Goal: Information Seeking & Learning: Learn about a topic

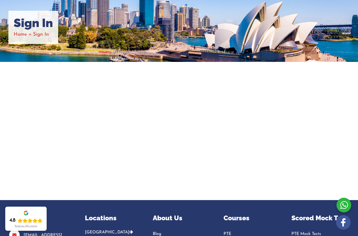
scroll to position [55, 0]
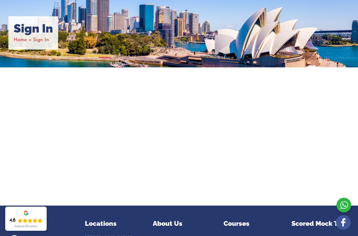
click at [44, 43] on li "Sign In" at bounding box center [41, 40] width 16 height 9
click at [26, 42] on span "Home" at bounding box center [20, 39] width 13 height 5
click at [42, 40] on span "Sign In" at bounding box center [41, 39] width 16 height 5
click at [39, 39] on span "Sign In" at bounding box center [41, 39] width 16 height 5
click at [42, 39] on span "Sign In" at bounding box center [41, 39] width 16 height 5
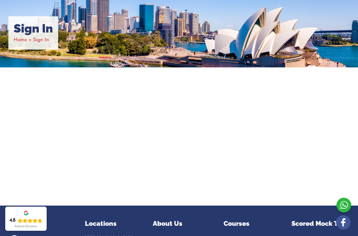
click at [39, 39] on span "Sign In" at bounding box center [41, 39] width 16 height 5
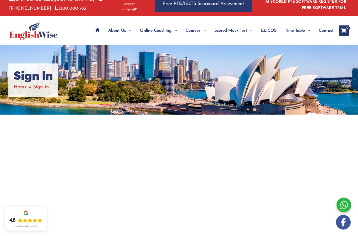
scroll to position [0, 0]
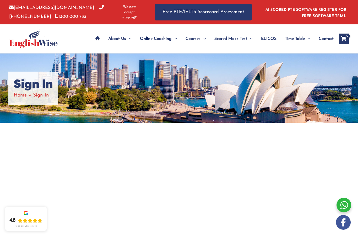
click at [269, 96] on div "Sign In Home Sign In" at bounding box center [179, 87] width 358 height 69
click at [95, 44] on span "Site Navigation: Main Menu" at bounding box center [97, 39] width 5 height 18
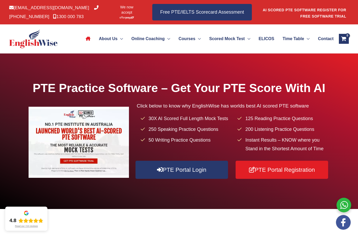
click at [138, 70] on div "PTE Practice Software – Get Your PTE Score With AI Click below to know why Engl…" at bounding box center [179, 130] width 358 height 155
click at [340, 110] on div "PTE Practice Software – Get Your PTE Score With AI Click below to know why Engl…" at bounding box center [179, 131] width 358 height 103
click at [146, 71] on div "PTE Practice Software – Get Your PTE Score With AI Click below to know why Engl…" at bounding box center [179, 130] width 358 height 155
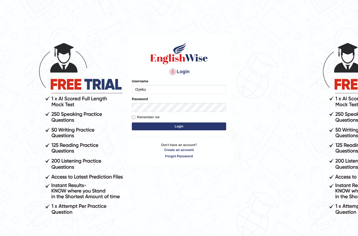
type input "Oyeku"
click at [134, 119] on input "Remember me" at bounding box center [133, 117] width 3 height 3
checkbox input "true"
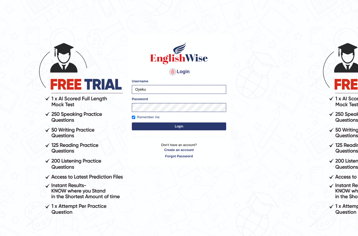
click at [173, 128] on button "Login" at bounding box center [179, 126] width 94 height 8
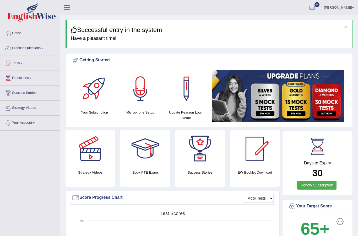
click at [45, 49] on link "Practice Questions" at bounding box center [30, 47] width 60 height 13
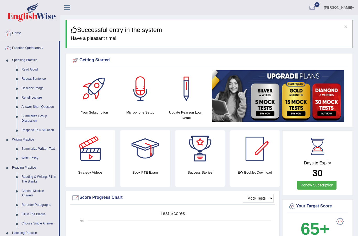
click at [46, 47] on div at bounding box center [179, 118] width 358 height 236
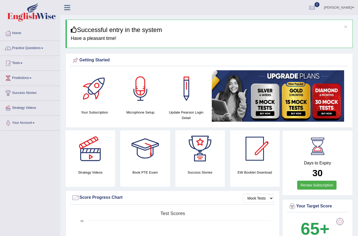
click at [20, 63] on link "Tests" at bounding box center [30, 62] width 60 height 13
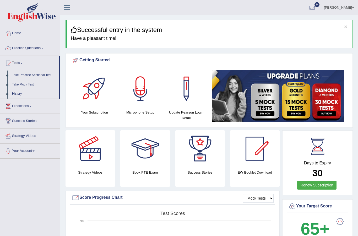
click at [33, 76] on div at bounding box center [179, 118] width 358 height 236
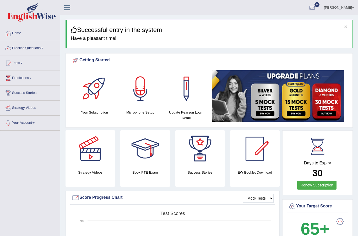
click at [21, 64] on link "Tests" at bounding box center [30, 62] width 60 height 13
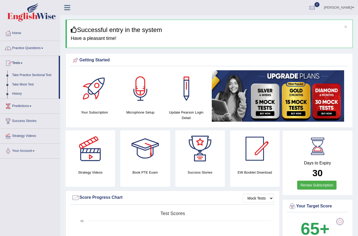
click at [20, 75] on div at bounding box center [179, 118] width 358 height 236
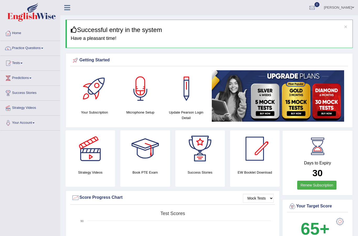
click at [20, 63] on link "Tests" at bounding box center [30, 62] width 60 height 13
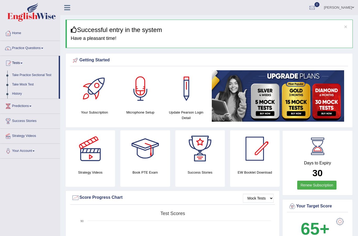
click at [50, 77] on div at bounding box center [179, 118] width 358 height 236
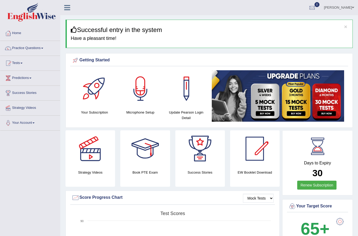
click at [24, 65] on link "Tests" at bounding box center [30, 62] width 60 height 13
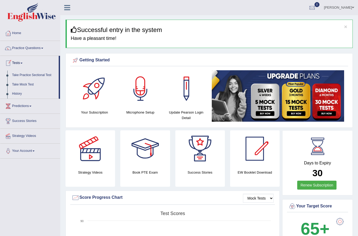
click at [18, 75] on div at bounding box center [179, 118] width 358 height 236
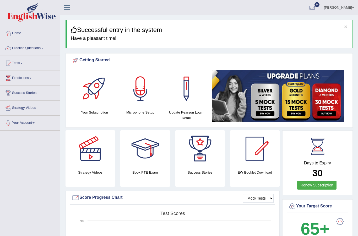
click at [46, 49] on link "Practice Questions" at bounding box center [30, 47] width 60 height 13
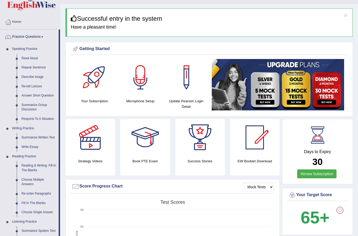
scroll to position [12, 0]
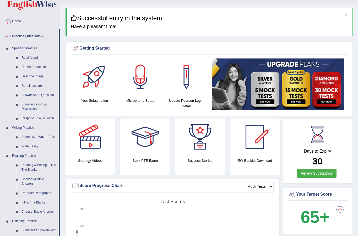
click at [37, 135] on div at bounding box center [179, 118] width 358 height 236
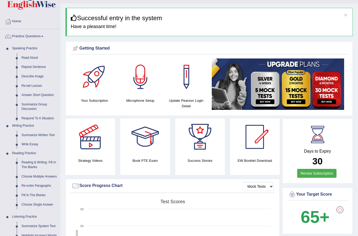
scroll to position [12, 0]
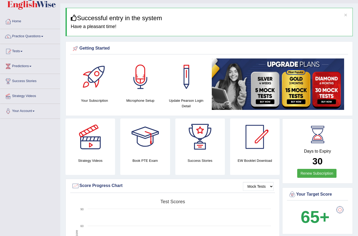
click at [37, 38] on link "Practice Questions" at bounding box center [30, 35] width 60 height 13
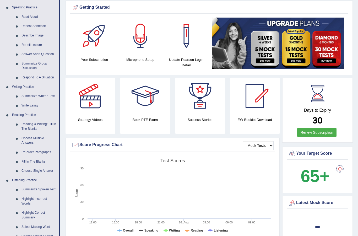
scroll to position [56, 0]
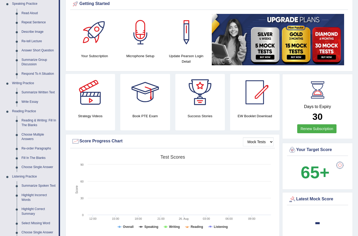
click at [36, 91] on div at bounding box center [179, 118] width 358 height 236
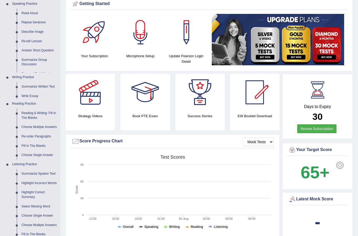
scroll to position [56, 0]
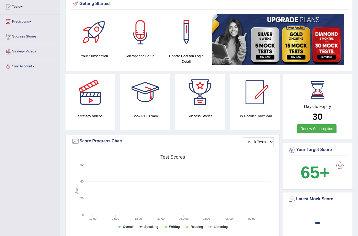
click at [22, 6] on link "Tests" at bounding box center [30, 5] width 60 height 13
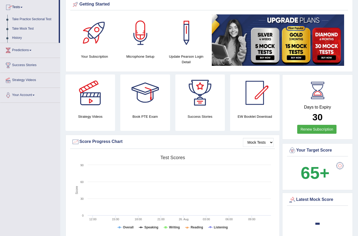
click at [33, 19] on div at bounding box center [179, 118] width 358 height 236
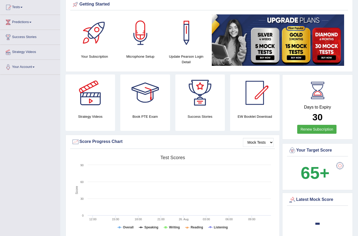
click at [21, 9] on link "Tests" at bounding box center [30, 6] width 60 height 13
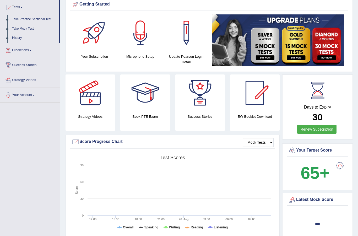
click at [42, 18] on div at bounding box center [179, 118] width 358 height 236
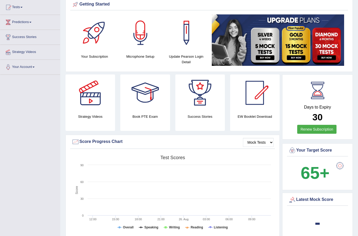
click at [24, 10] on link "Tests" at bounding box center [30, 6] width 60 height 13
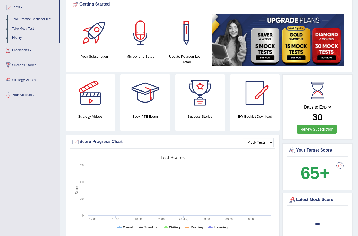
click at [44, 20] on div at bounding box center [179, 118] width 358 height 236
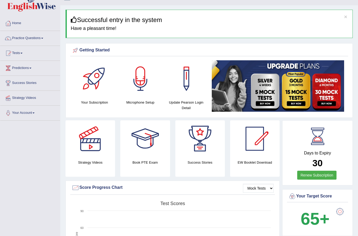
scroll to position [0, 0]
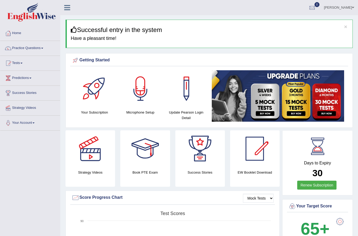
click at [43, 51] on link "Practice Questions" at bounding box center [30, 47] width 60 height 13
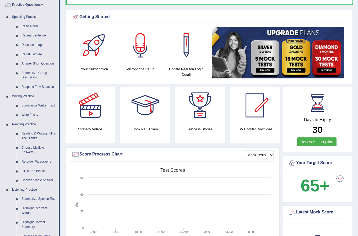
scroll to position [45, 0]
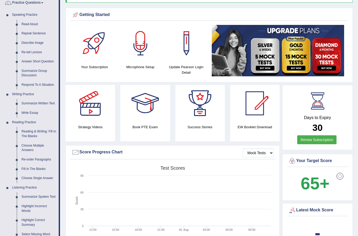
click at [36, 102] on div at bounding box center [179, 118] width 358 height 236
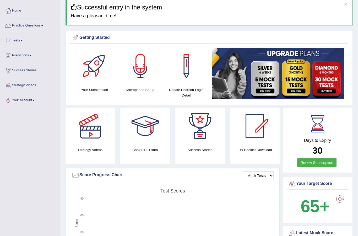
scroll to position [23, 0]
click at [45, 24] on link "Practice Questions" at bounding box center [30, 24] width 60 height 13
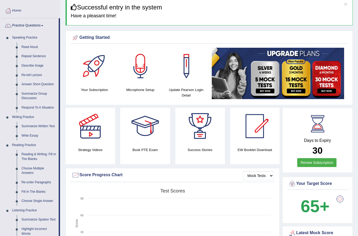
click at [28, 125] on div at bounding box center [179, 118] width 358 height 236
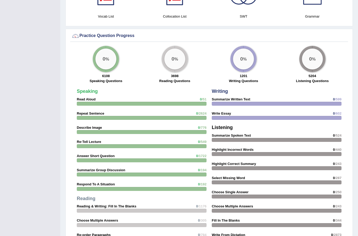
scroll to position [386, 0]
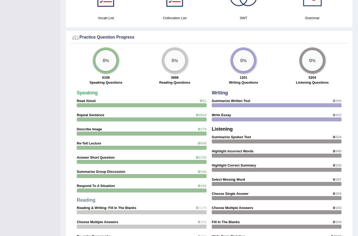
click at [312, 104] on div at bounding box center [277, 106] width 130 height 4
click at [338, 100] on span "/599" at bounding box center [338, 101] width 7 height 4
click at [237, 99] on strong "Summarize Written Text" at bounding box center [231, 101] width 39 height 4
click at [235, 99] on strong "Summarize Written Text" at bounding box center [231, 101] width 39 height 4
click at [233, 100] on strong "Summarize Written Text" at bounding box center [231, 101] width 39 height 4
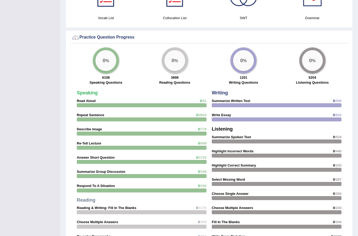
click at [232, 104] on div at bounding box center [277, 106] width 130 height 4
click at [231, 99] on strong "Summarize Written Text" at bounding box center [231, 101] width 39 height 4
click at [228, 101] on strong "Summarize Written Text" at bounding box center [231, 101] width 39 height 4
click at [226, 100] on strong "Summarize Written Text" at bounding box center [231, 101] width 39 height 4
click at [232, 101] on strong "Summarize Written Text" at bounding box center [231, 101] width 39 height 4
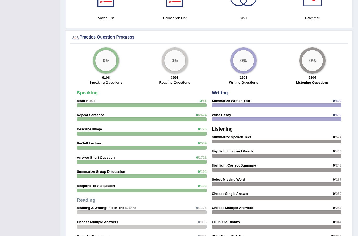
click at [232, 101] on strong "Summarize Written Text" at bounding box center [231, 101] width 39 height 4
click at [232, 99] on strong "Summarize Written Text" at bounding box center [231, 101] width 39 height 4
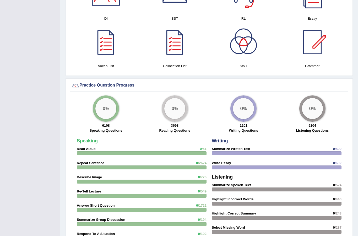
scroll to position [330, 0]
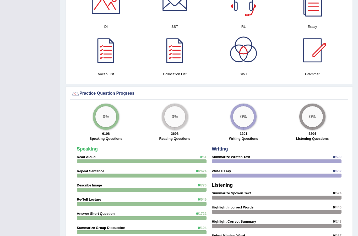
click at [249, 121] on div "0 %" at bounding box center [243, 116] width 21 height 21
click at [245, 124] on div "0 %" at bounding box center [243, 116] width 21 height 21
click at [246, 135] on strong "1201" at bounding box center [244, 134] width 8 height 4
click at [249, 136] on label "Writing Questions" at bounding box center [243, 138] width 29 height 5
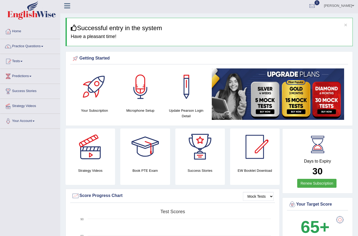
scroll to position [0, 0]
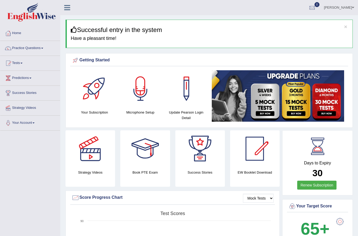
click at [36, 46] on link "Practice Questions" at bounding box center [30, 47] width 60 height 13
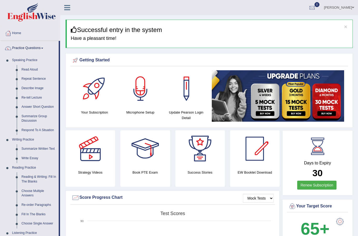
click at [25, 70] on div at bounding box center [179, 118] width 358 height 236
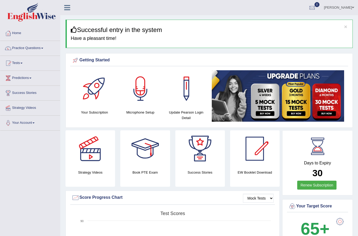
click at [35, 50] on link "Practice Questions" at bounding box center [30, 47] width 60 height 13
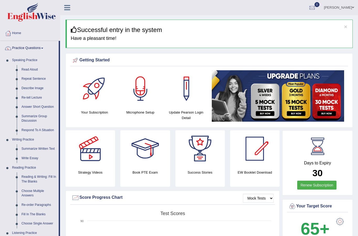
click at [27, 116] on div at bounding box center [179, 118] width 358 height 236
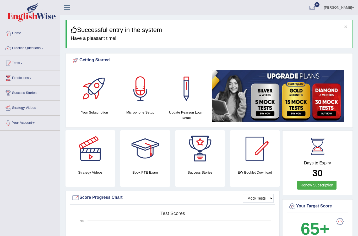
click at [17, 64] on link "Tests" at bounding box center [30, 62] width 60 height 13
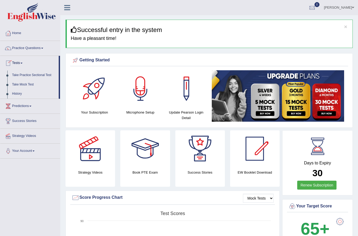
click at [27, 76] on div at bounding box center [179, 118] width 358 height 236
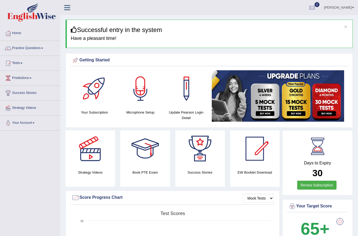
click at [20, 64] on link "Tests" at bounding box center [30, 62] width 60 height 13
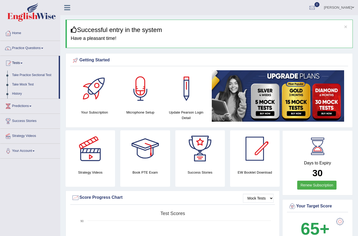
click at [8, 63] on div at bounding box center [179, 118] width 358 height 236
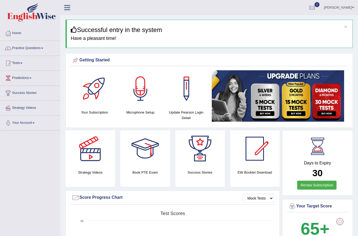
click at [10, 63] on div at bounding box center [8, 63] width 8 height 8
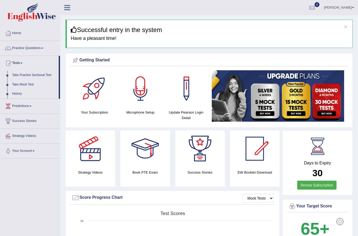
click at [17, 95] on div at bounding box center [179, 118] width 358 height 236
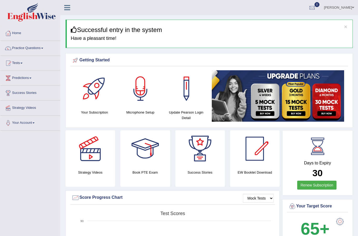
click at [19, 64] on link "Tests" at bounding box center [30, 62] width 60 height 13
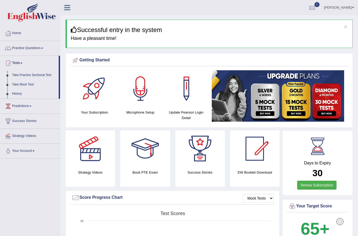
click at [39, 75] on div at bounding box center [179, 118] width 358 height 236
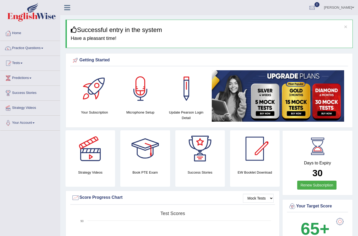
click at [39, 49] on link "Practice Questions" at bounding box center [30, 47] width 60 height 13
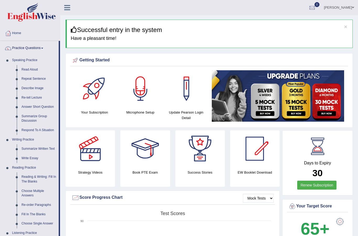
click at [30, 148] on div at bounding box center [179, 118] width 358 height 236
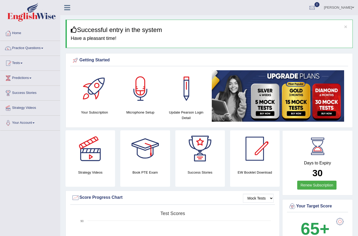
click at [45, 49] on link "Practice Questions" at bounding box center [30, 47] width 60 height 13
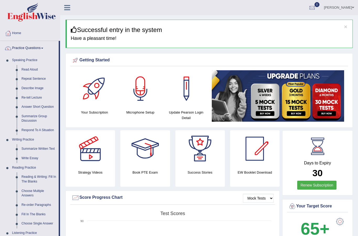
click at [18, 139] on div at bounding box center [179, 118] width 358 height 236
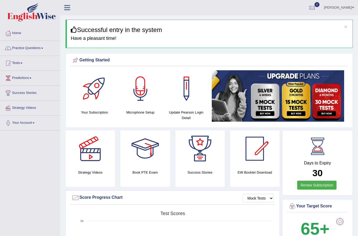
click at [25, 64] on link "Tests" at bounding box center [30, 62] width 60 height 13
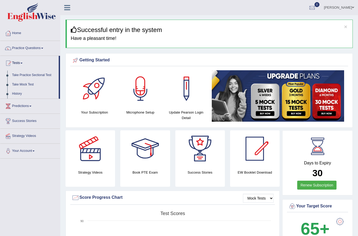
click at [47, 49] on div at bounding box center [179, 118] width 358 height 236
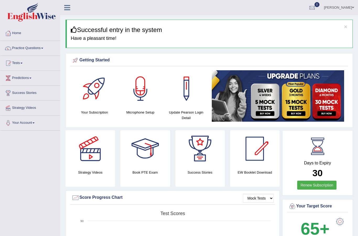
click at [44, 50] on link "Practice Questions" at bounding box center [30, 47] width 60 height 13
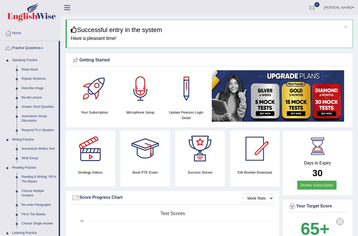
click at [41, 148] on div at bounding box center [179, 118] width 358 height 236
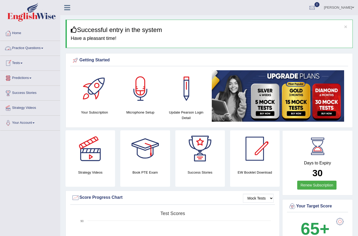
click at [32, 50] on link "Practice Questions" at bounding box center [30, 47] width 60 height 13
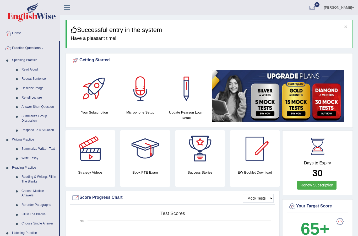
click at [24, 148] on div at bounding box center [179, 118] width 358 height 236
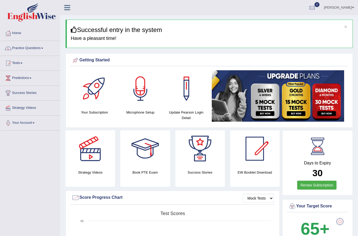
click at [23, 62] on link "Tests" at bounding box center [30, 62] width 60 height 13
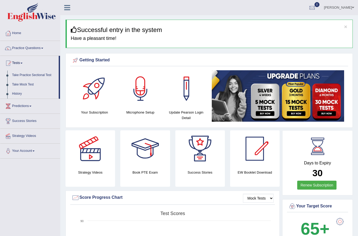
click at [23, 76] on div at bounding box center [179, 118] width 358 height 236
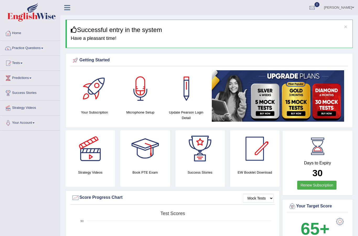
click at [22, 66] on link "Tests" at bounding box center [30, 62] width 60 height 13
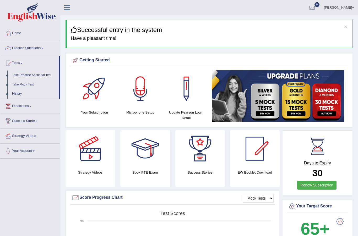
click at [22, 74] on div at bounding box center [179, 118] width 358 height 236
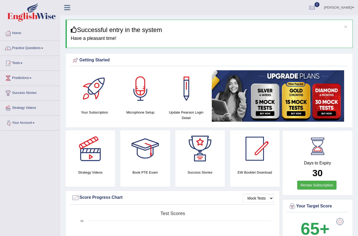
click at [35, 122] on link "Your Account" at bounding box center [30, 122] width 60 height 13
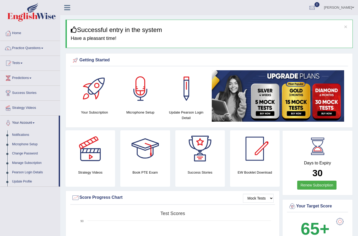
click at [35, 122] on div at bounding box center [179, 118] width 358 height 236
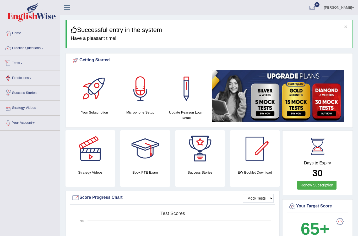
click at [24, 66] on link "Tests" at bounding box center [30, 62] width 60 height 13
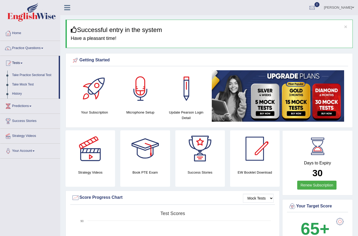
click at [33, 76] on div at bounding box center [179, 118] width 358 height 236
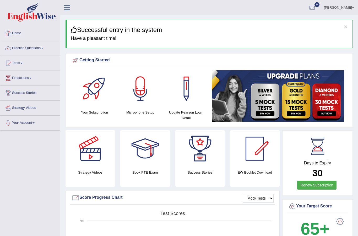
click at [20, 33] on link "Home" at bounding box center [30, 32] width 60 height 13
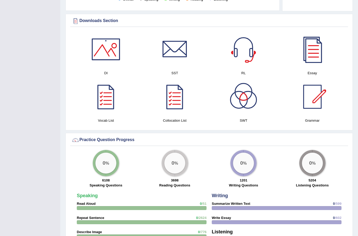
scroll to position [250, 0]
click at [244, 207] on div at bounding box center [277, 208] width 130 height 4
click at [241, 208] on div at bounding box center [277, 208] width 130 height 4
click at [223, 197] on strong "Writing" at bounding box center [220, 195] width 16 height 5
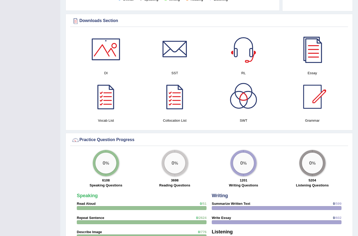
click at [220, 197] on strong "Writing" at bounding box center [220, 195] width 16 height 5
click at [304, 208] on div at bounding box center [277, 208] width 130 height 4
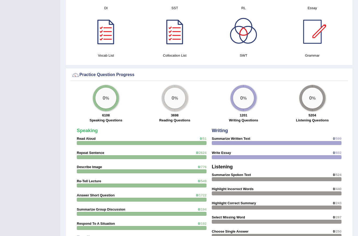
scroll to position [316, 0]
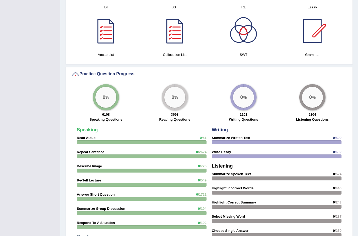
click at [220, 141] on div at bounding box center [277, 142] width 130 height 4
click at [335, 137] on span "/599" at bounding box center [338, 138] width 7 height 4
click at [334, 140] on div at bounding box center [277, 142] width 130 height 4
click at [333, 139] on span "0" at bounding box center [334, 138] width 2 height 4
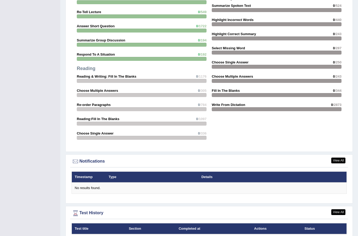
scroll to position [486, 0]
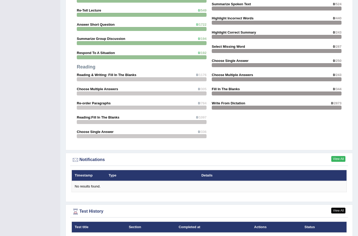
click at [339, 156] on link "View All" at bounding box center [338, 159] width 14 height 6
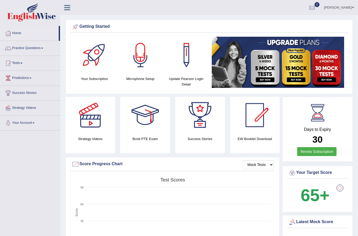
click at [27, 61] on link "Tests" at bounding box center [30, 62] width 60 height 13
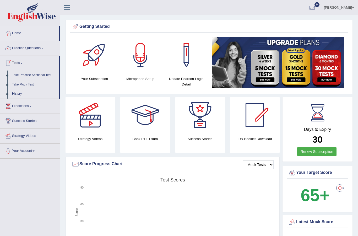
click at [46, 75] on div at bounding box center [179, 118] width 358 height 236
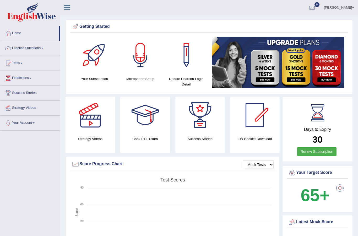
click at [24, 62] on link "Tests" at bounding box center [30, 62] width 60 height 13
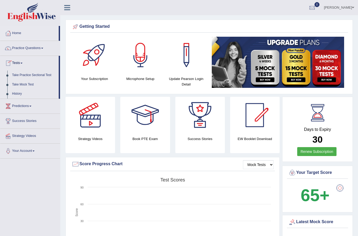
click at [29, 85] on div at bounding box center [179, 118] width 358 height 236
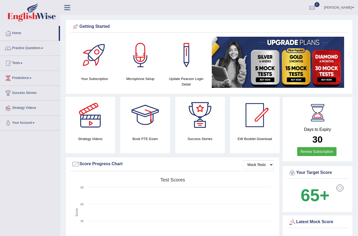
click at [25, 63] on link "Tests" at bounding box center [30, 62] width 60 height 13
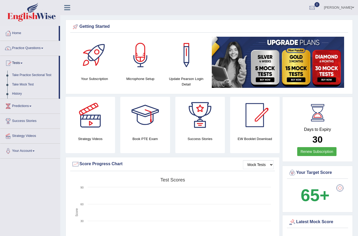
click at [19, 94] on div at bounding box center [179, 118] width 358 height 236
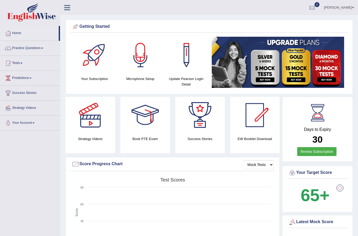
click at [24, 64] on link "Tests" at bounding box center [30, 62] width 60 height 13
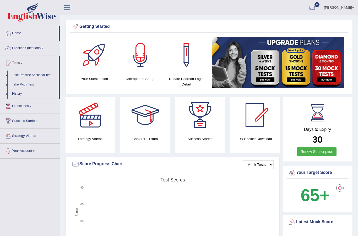
click at [20, 83] on div at bounding box center [179, 118] width 358 height 236
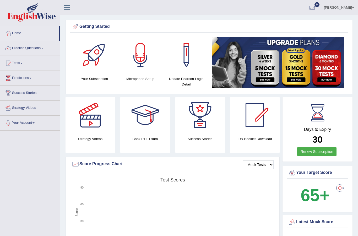
click at [23, 63] on span at bounding box center [21, 63] width 2 height 1
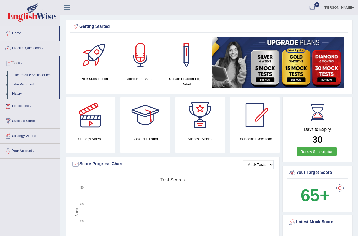
click at [22, 95] on div at bounding box center [179, 118] width 358 height 236
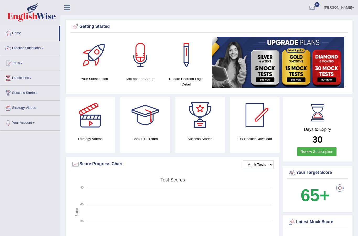
click at [47, 47] on link "Practice Questions" at bounding box center [30, 47] width 60 height 13
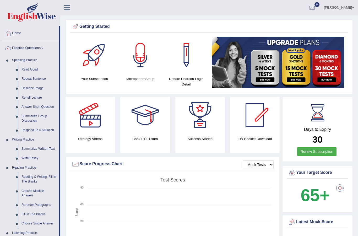
click at [27, 79] on div at bounding box center [179, 118] width 358 height 236
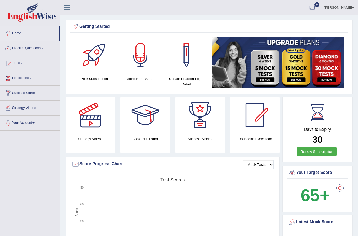
click at [45, 47] on link "Practice Questions" at bounding box center [30, 47] width 60 height 13
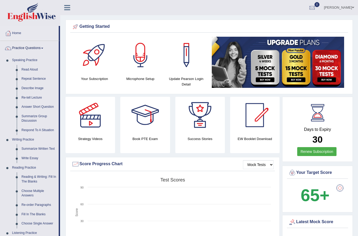
click at [46, 114] on div at bounding box center [179, 118] width 358 height 236
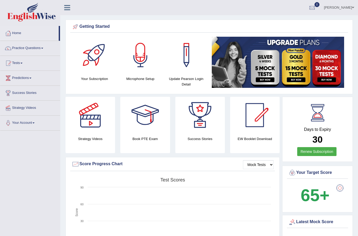
click at [46, 47] on link "Practice Questions" at bounding box center [30, 47] width 60 height 13
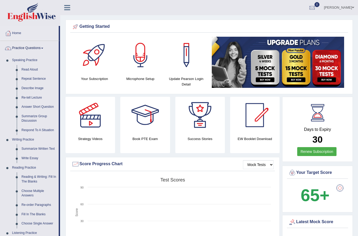
click at [37, 88] on div at bounding box center [179, 118] width 358 height 236
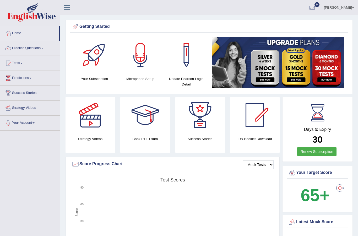
click at [48, 45] on link "Practice Questions" at bounding box center [30, 47] width 60 height 13
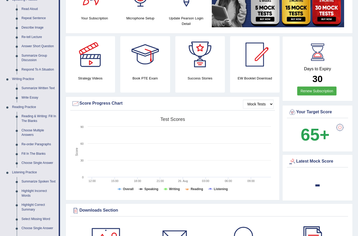
scroll to position [62, 0]
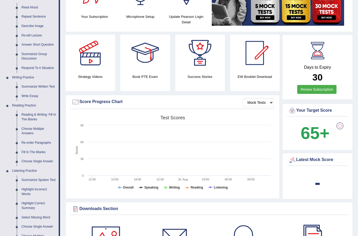
click at [37, 140] on div at bounding box center [179, 118] width 358 height 236
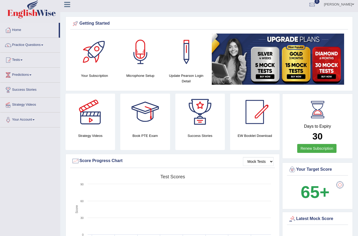
scroll to position [0, 0]
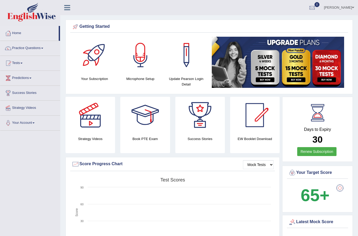
click at [68, 7] on icon at bounding box center [67, 7] width 6 height 7
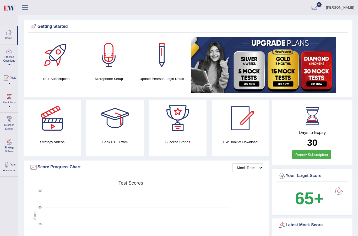
click at [10, 63] on link "Practice Questions" at bounding box center [9, 57] width 18 height 25
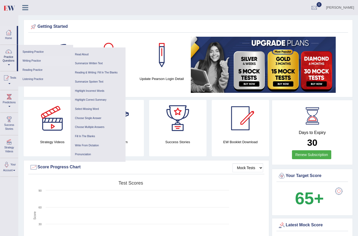
click at [35, 61] on link "Writing Practice" at bounding box center [46, 60] width 50 height 9
click at [94, 63] on link "Summarize Written Text" at bounding box center [98, 63] width 50 height 9
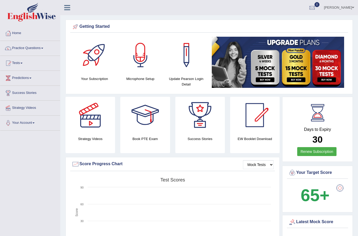
click at [38, 49] on link "Practice Questions" at bounding box center [30, 47] width 60 height 13
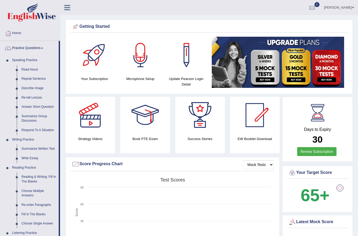
click at [9, 47] on div at bounding box center [179, 118] width 358 height 236
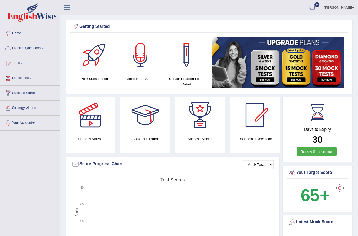
click at [7, 51] on div at bounding box center [8, 48] width 8 height 8
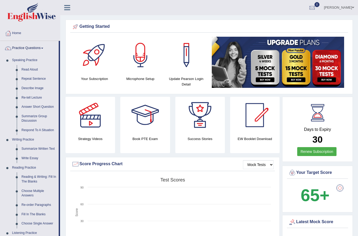
click at [89, 29] on div at bounding box center [179, 118] width 358 height 236
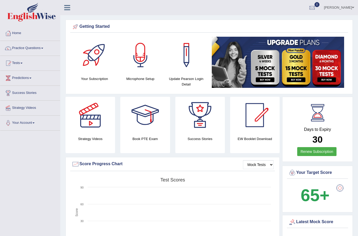
click at [32, 46] on link "Practice Questions" at bounding box center [30, 47] width 60 height 13
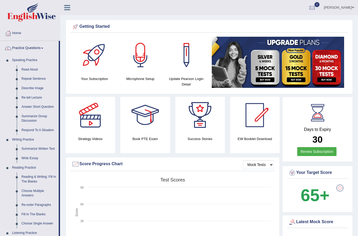
click at [26, 149] on div at bounding box center [179, 118] width 358 height 236
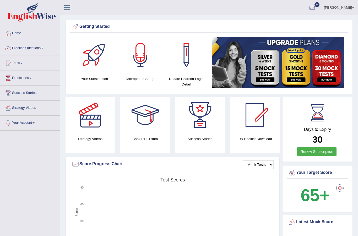
click at [31, 47] on link "Practice Questions" at bounding box center [30, 47] width 60 height 13
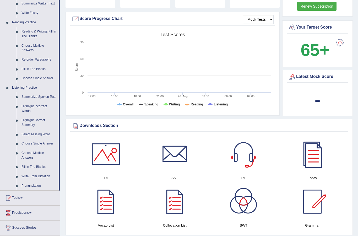
scroll to position [146, 0]
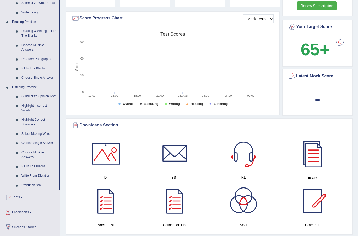
click at [21, 198] on div at bounding box center [179, 118] width 358 height 236
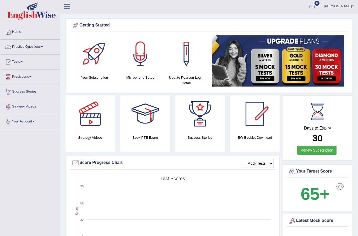
scroll to position [0, 0]
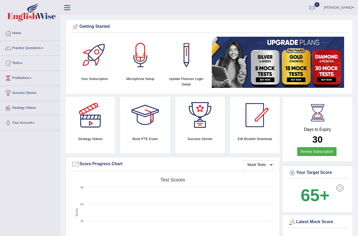
click at [24, 65] on link "Tests" at bounding box center [30, 62] width 60 height 13
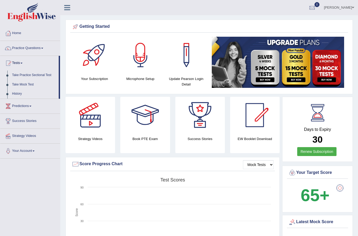
click at [30, 84] on div at bounding box center [179, 118] width 358 height 236
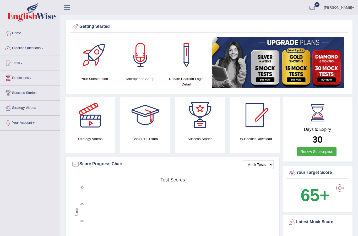
click at [23, 62] on link "Tests" at bounding box center [30, 62] width 60 height 13
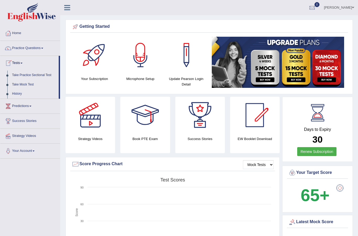
click at [40, 75] on div at bounding box center [179, 118] width 358 height 236
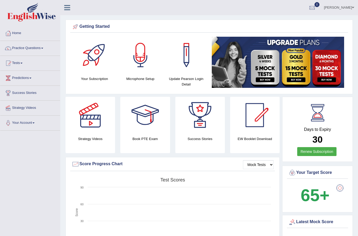
click at [30, 48] on link "Practice Questions" at bounding box center [30, 47] width 60 height 13
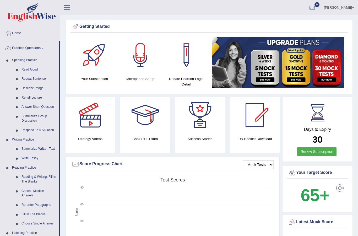
click at [37, 147] on div at bounding box center [179, 118] width 358 height 236
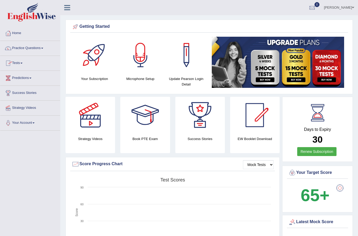
click at [44, 47] on link "Practice Questions" at bounding box center [30, 47] width 60 height 13
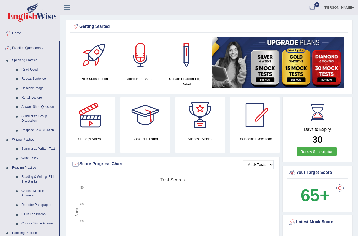
click at [35, 149] on div at bounding box center [179, 118] width 358 height 236
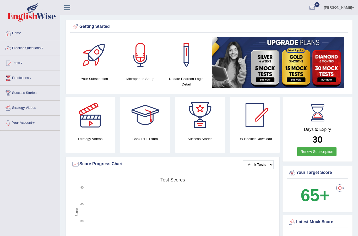
click at [24, 64] on link "Tests" at bounding box center [30, 62] width 60 height 13
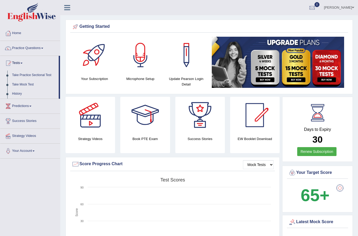
click at [25, 74] on div at bounding box center [179, 118] width 358 height 236
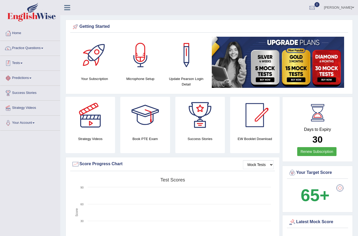
click at [20, 66] on link "Tests" at bounding box center [30, 62] width 60 height 13
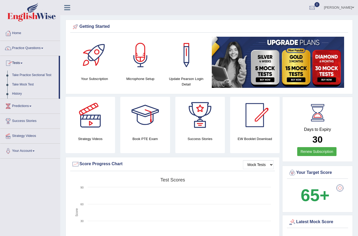
click at [21, 75] on div at bounding box center [179, 118] width 358 height 236
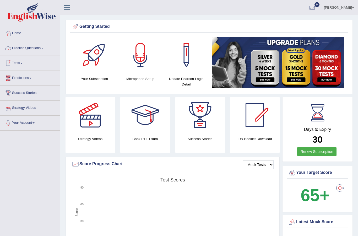
click at [44, 50] on link "Practice Questions" at bounding box center [30, 47] width 60 height 13
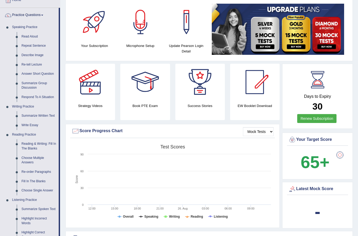
scroll to position [33, 0]
click at [46, 114] on div at bounding box center [179, 118] width 358 height 236
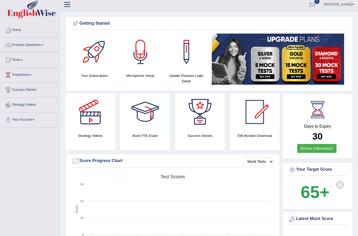
scroll to position [0, 0]
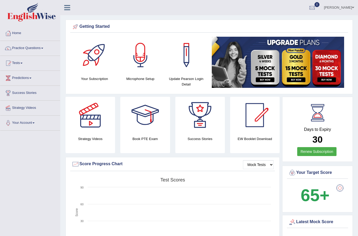
click at [44, 49] on link "Practice Questions" at bounding box center [30, 47] width 60 height 13
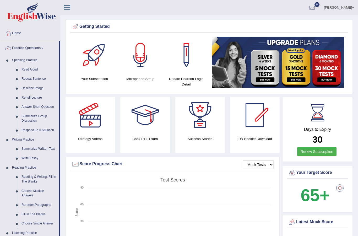
click at [197, 17] on div at bounding box center [179, 118] width 358 height 236
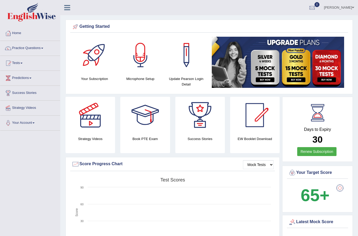
click at [45, 49] on link "Practice Questions" at bounding box center [30, 47] width 60 height 13
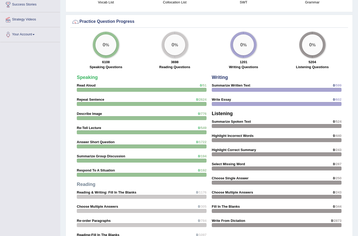
scroll to position [389, 0]
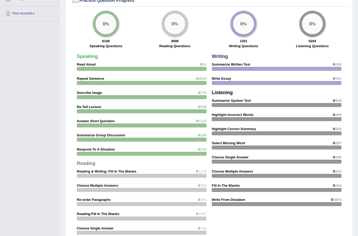
click at [39, 71] on div at bounding box center [179, 118] width 358 height 236
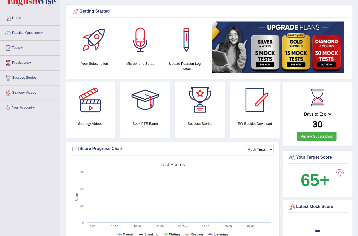
scroll to position [0, 0]
